Goal: Communication & Community: Share content

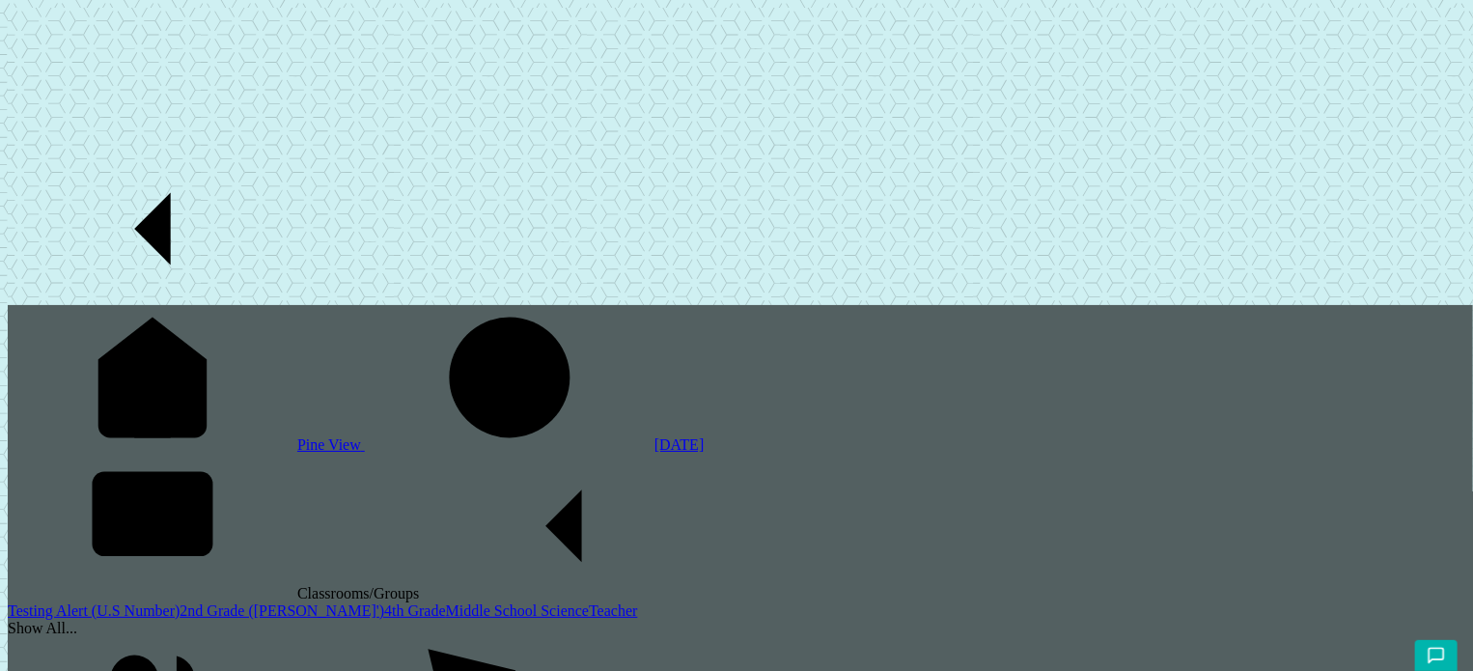
click at [93, 620] on div "Show All..." at bounding box center [740, 628] width 1465 height 17
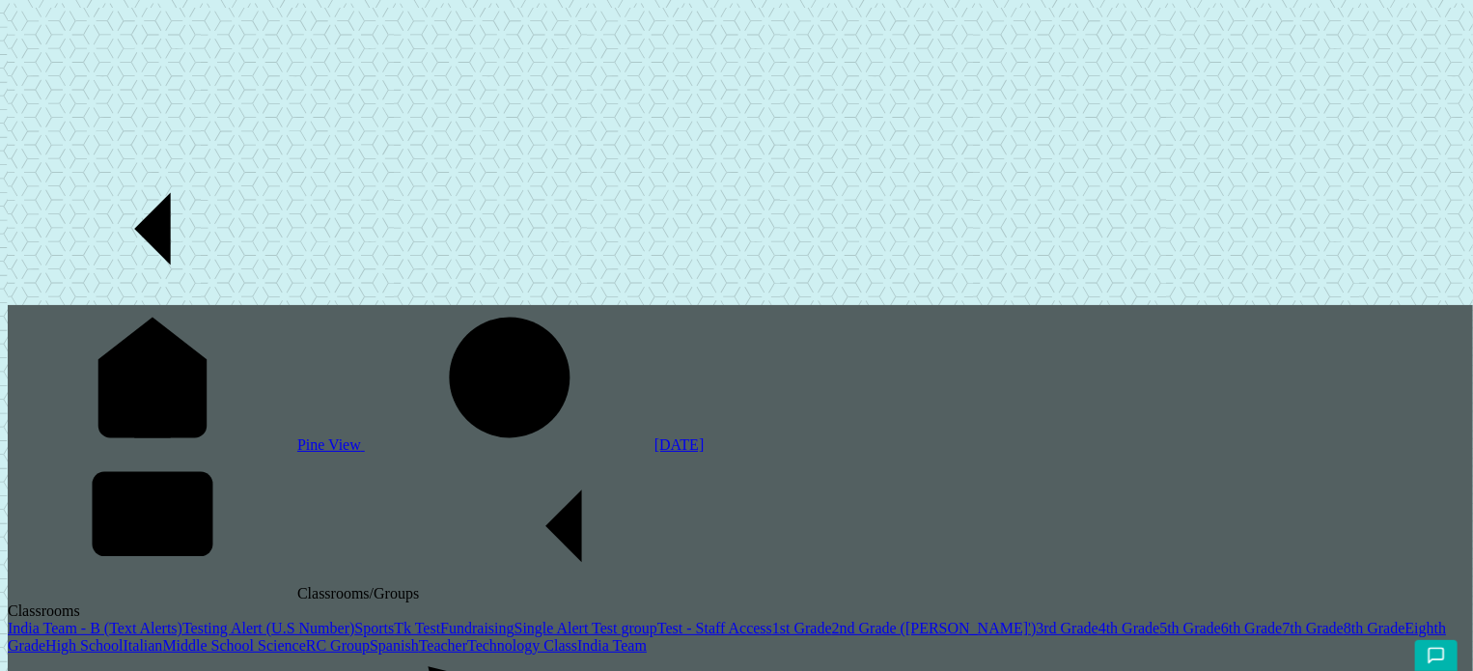
click at [106, 620] on link "India Team - B (Text Alerts)" at bounding box center [95, 628] width 175 height 16
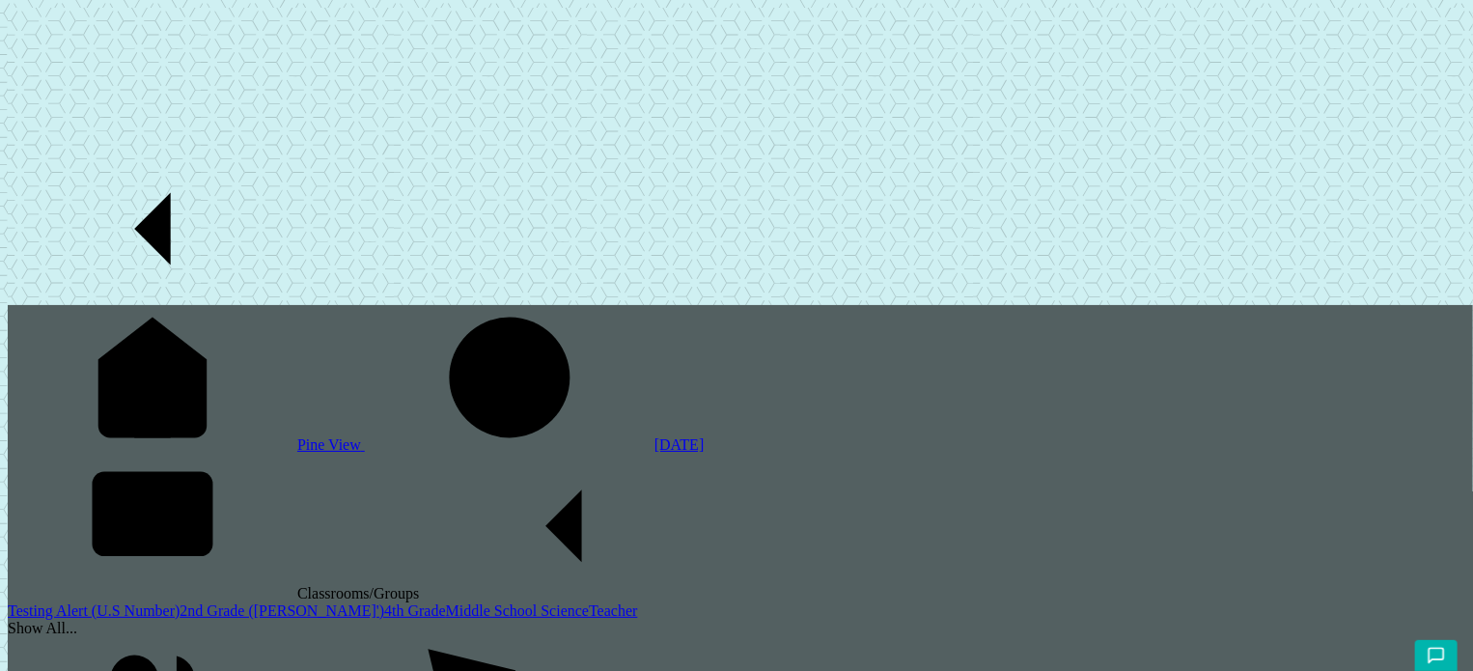
click at [117, 602] on link "Testing Alert (U.S Number)" at bounding box center [94, 610] width 172 height 16
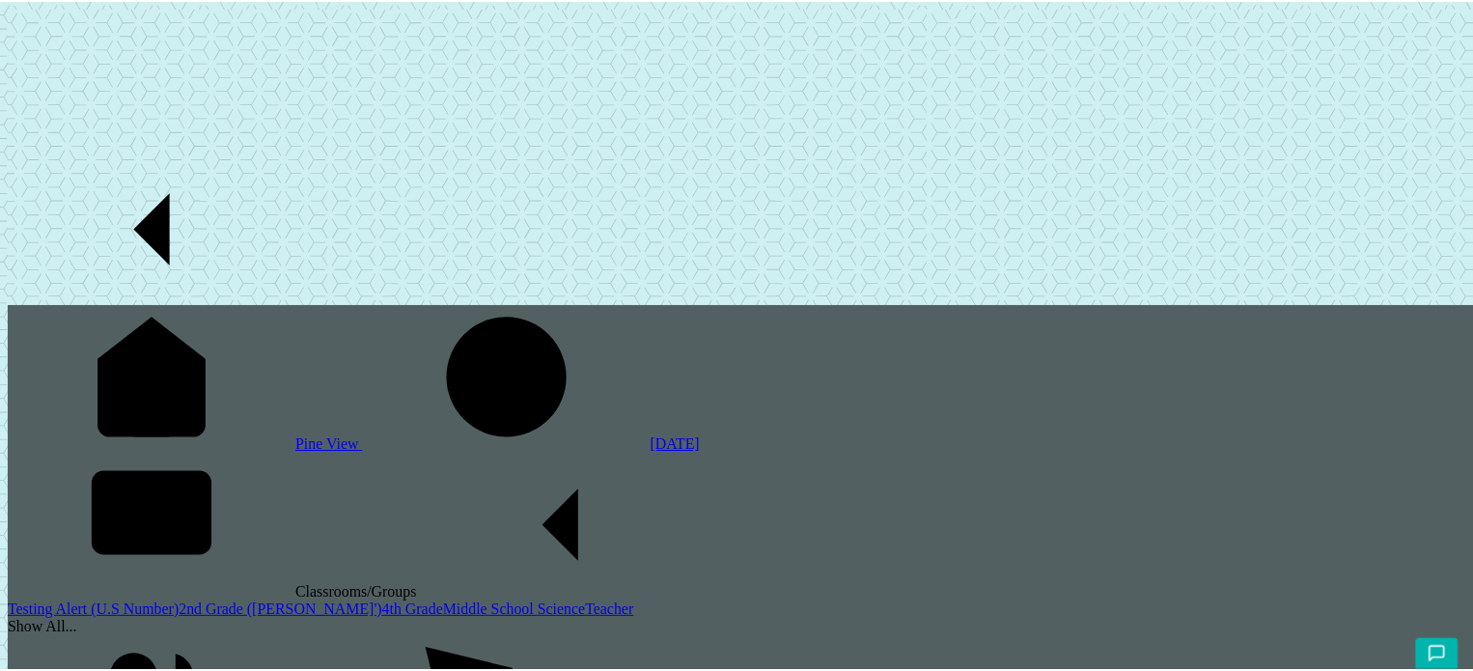
scroll to position [0, 2]
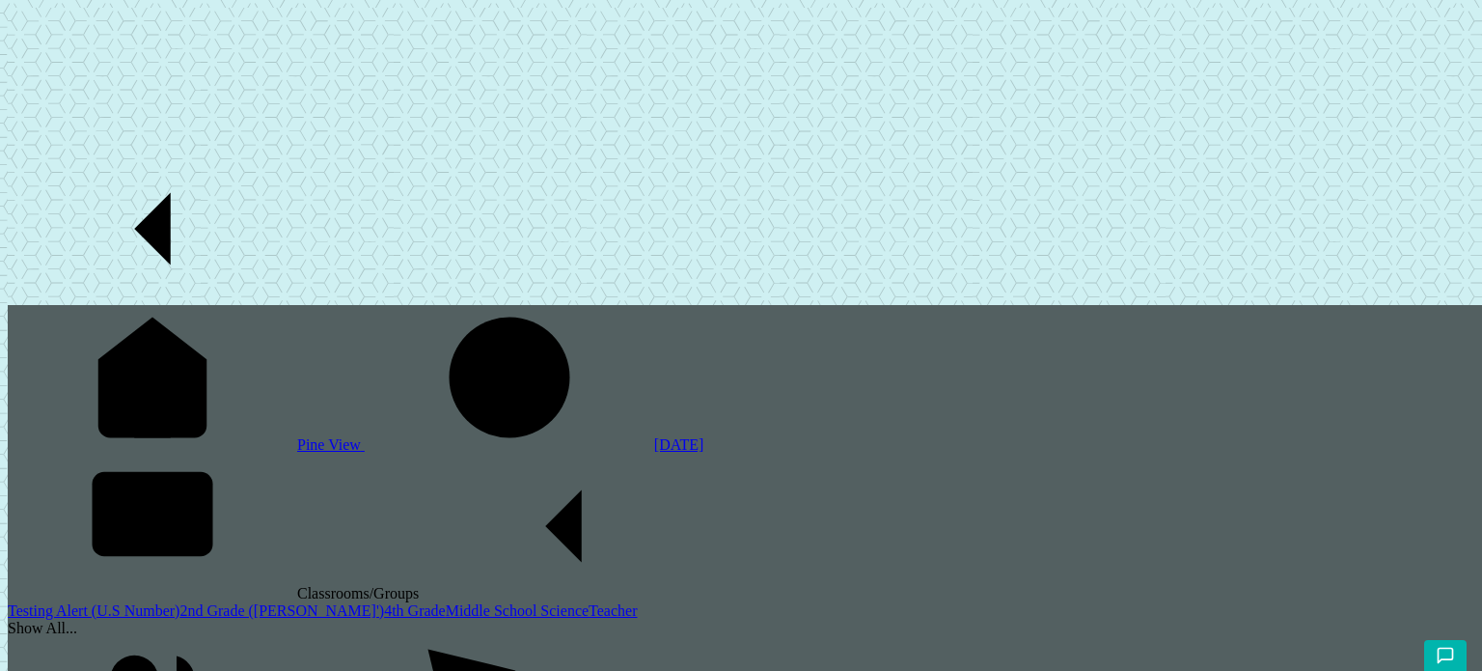
type input "Sending a Test - 08/21"
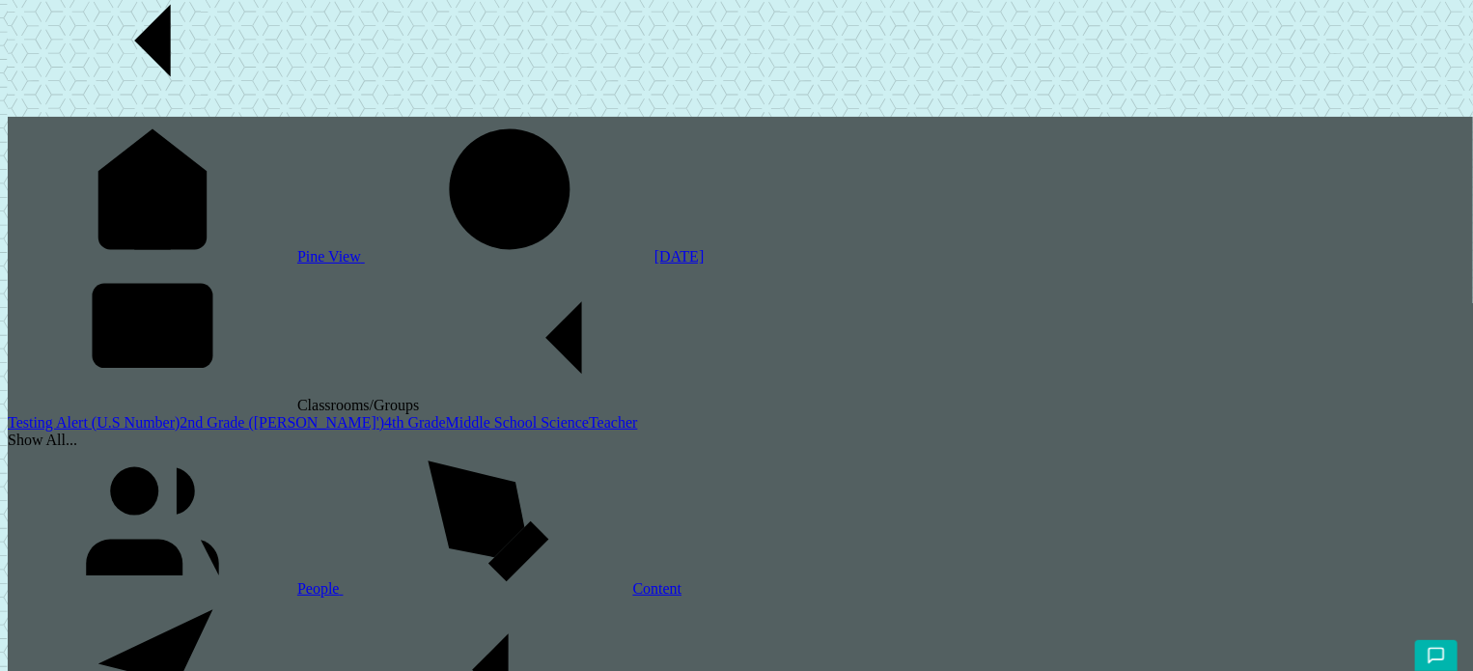
scroll to position [174, 0]
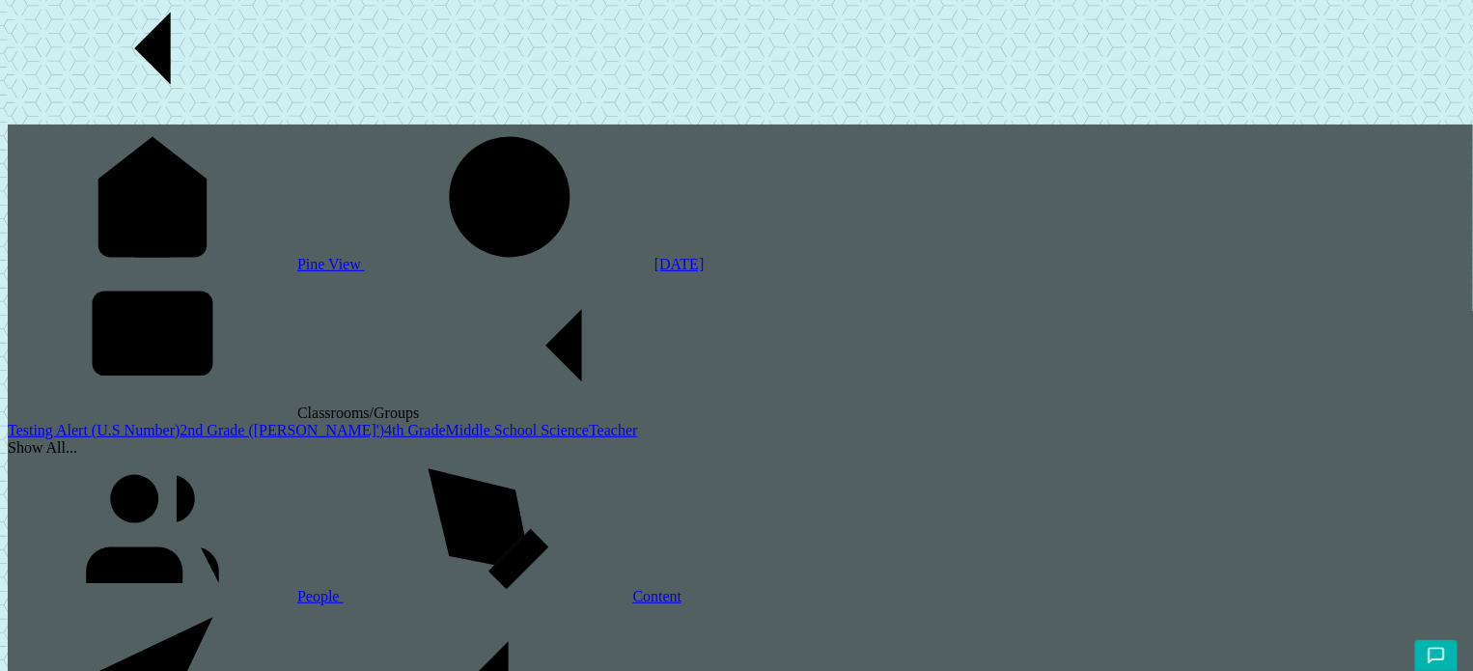
scroll to position [174, 0]
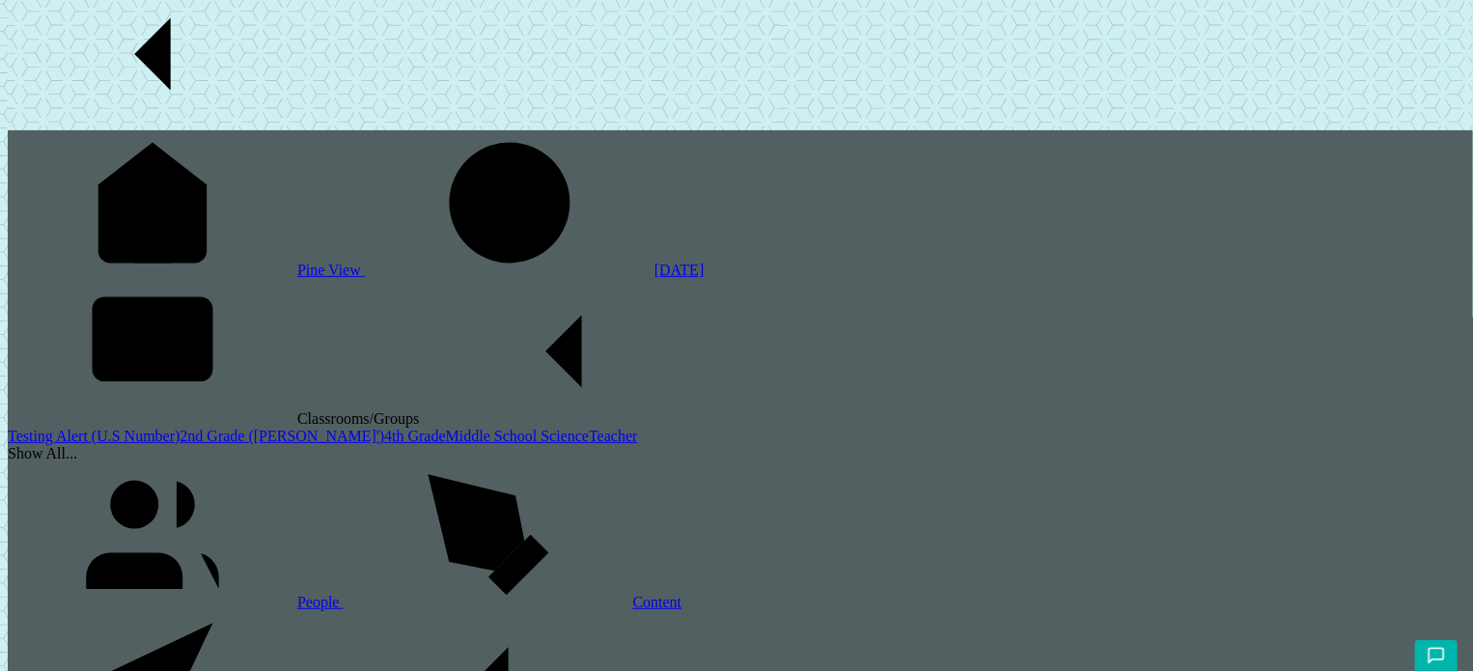
scroll to position [174, 0]
